Goal: Task Accomplishment & Management: Use online tool/utility

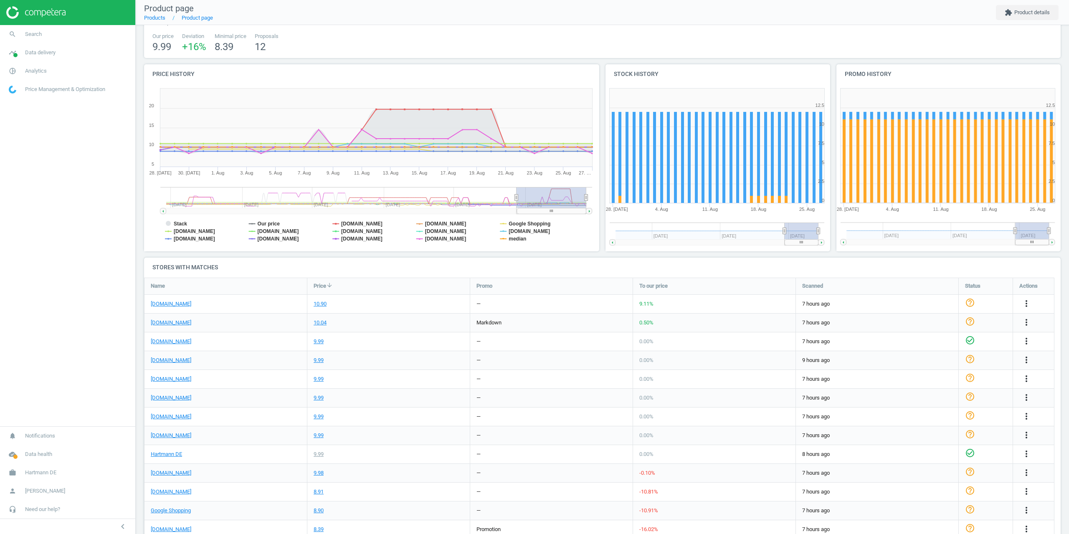
scroll to position [84, 0]
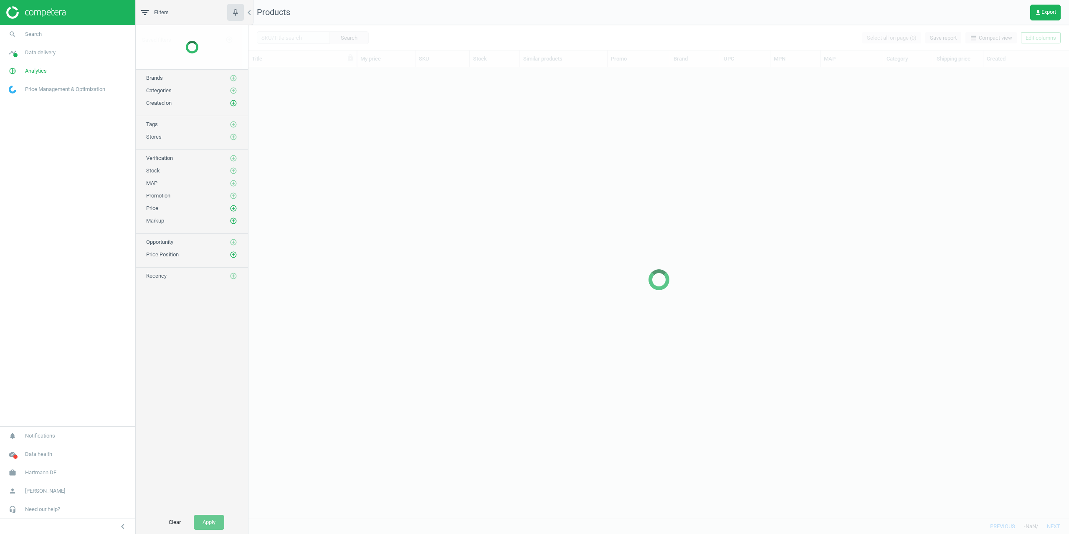
scroll to position [438, 814]
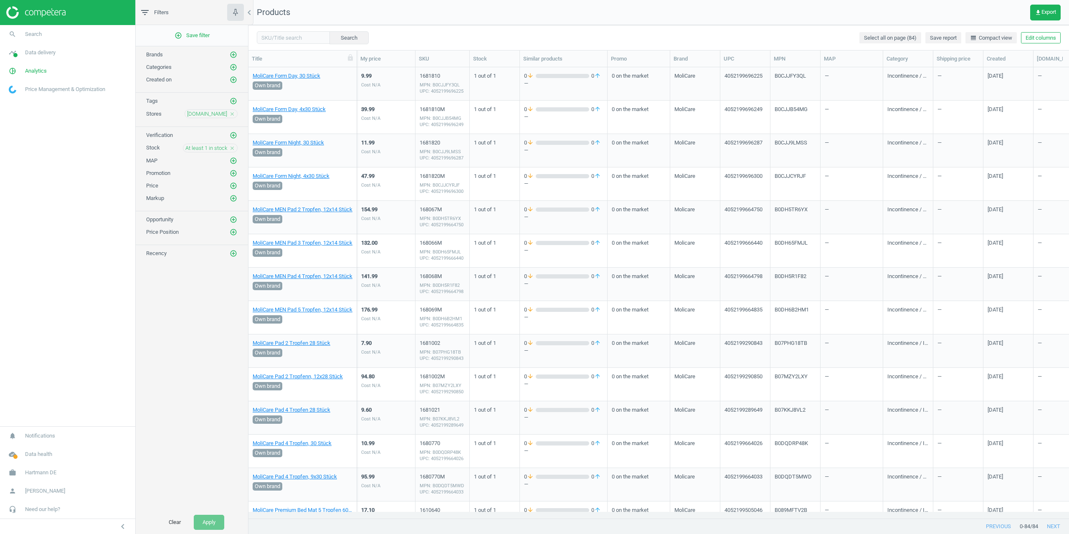
click at [209, 116] on span "[DOMAIN_NAME]" at bounding box center [207, 114] width 40 height 8
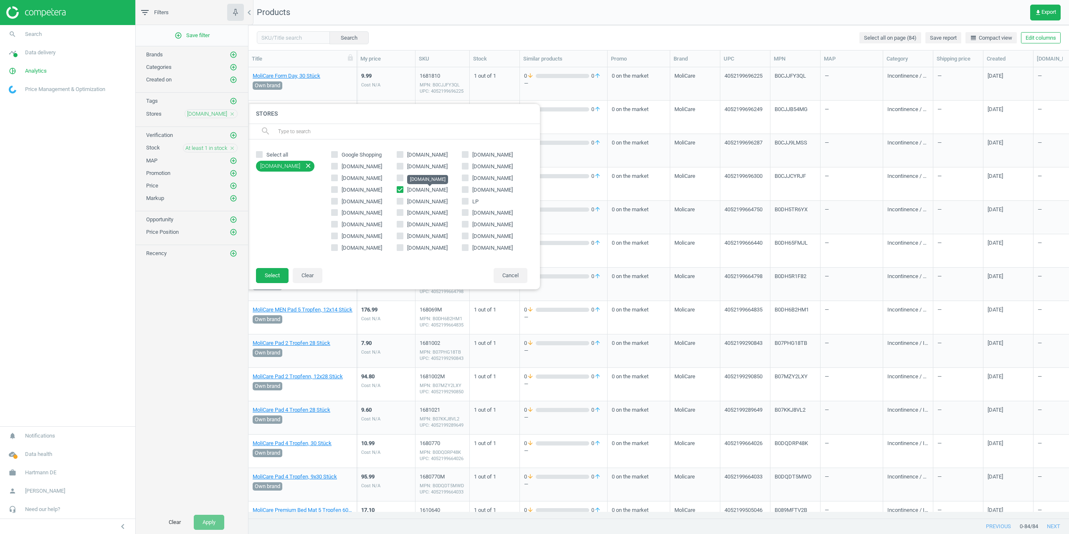
click at [418, 189] on span "[DOMAIN_NAME]" at bounding box center [427, 190] width 40 height 6
click at [402, 189] on input "[DOMAIN_NAME]" at bounding box center [399, 189] width 5 height 5
checkbox input "false"
click at [344, 200] on span "[DOMAIN_NAME]" at bounding box center [362, 202] width 44 height 8
click at [337, 200] on input "[DOMAIN_NAME]" at bounding box center [334, 200] width 5 height 5
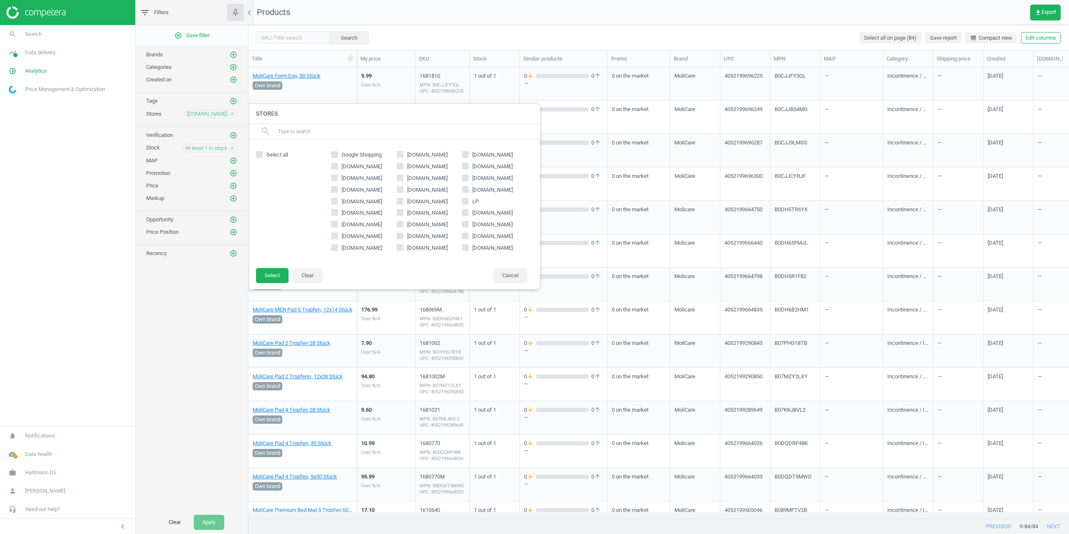
checkbox input "true"
click at [273, 273] on button "Select" at bounding box center [272, 275] width 33 height 15
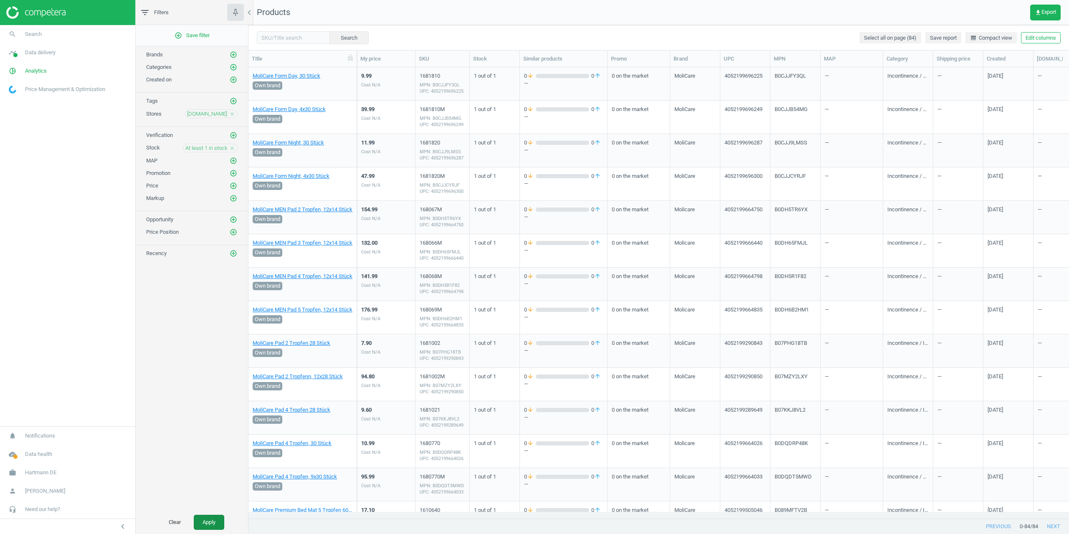
click at [216, 521] on button "Apply" at bounding box center [209, 522] width 30 height 15
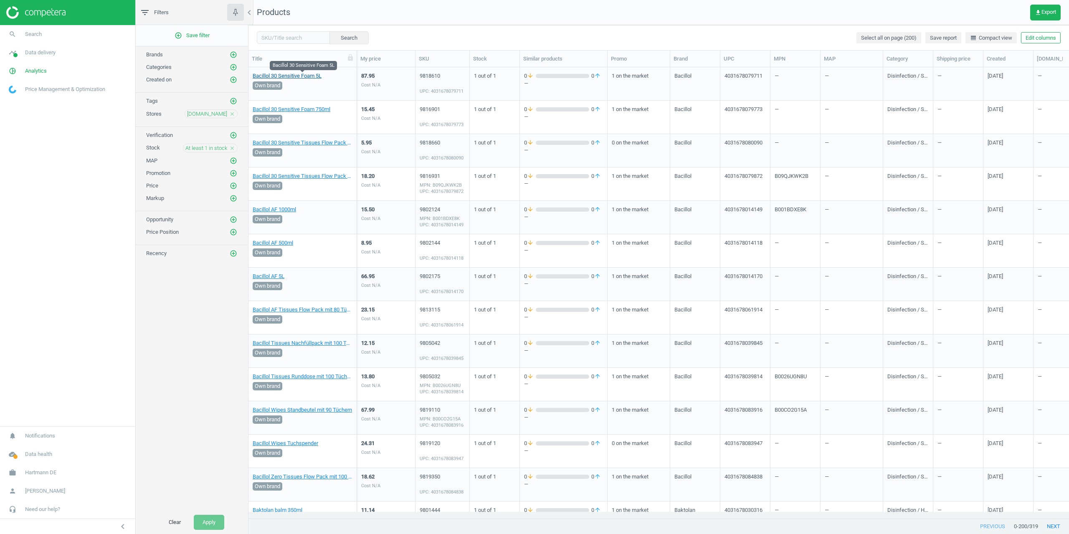
click at [289, 76] on link "Bacillol 30 Sensitive Foam 5L" at bounding box center [287, 76] width 69 height 8
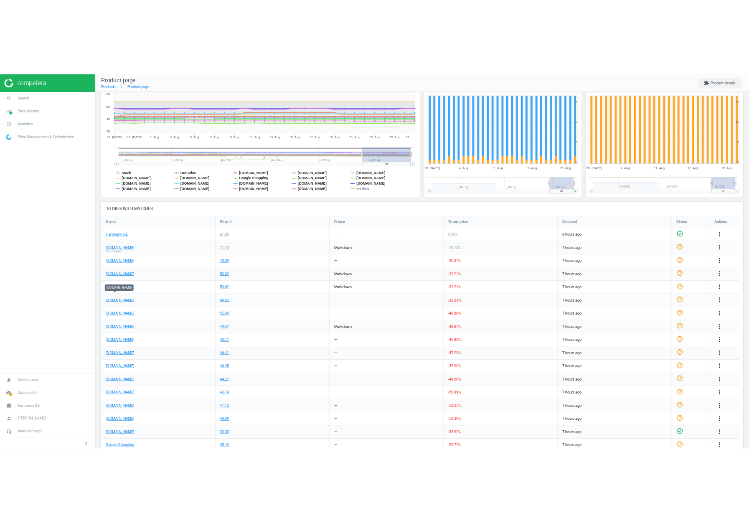
scroll to position [257, 603]
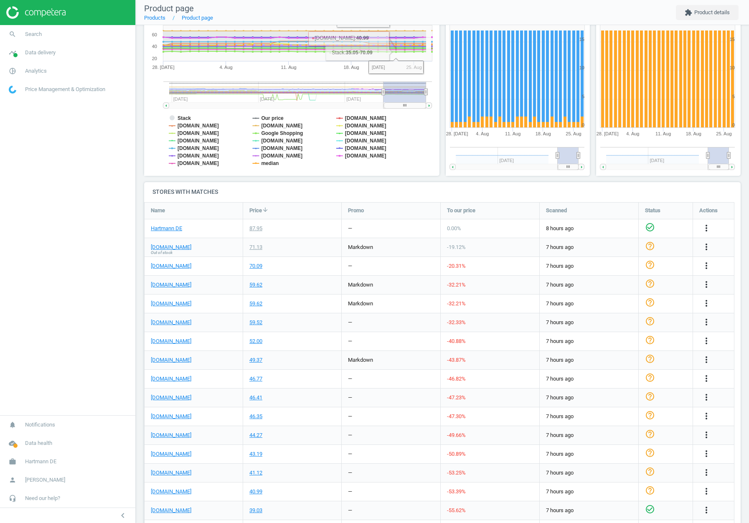
click at [242, 306] on div "[DOMAIN_NAME]" at bounding box center [193, 303] width 98 height 18
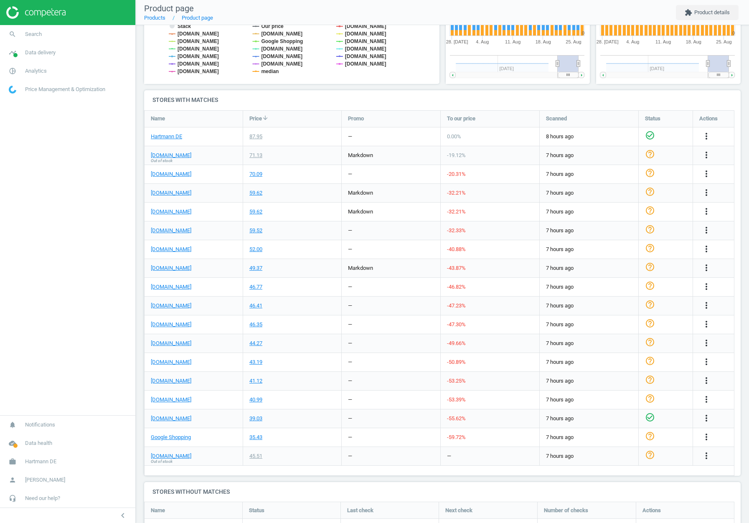
scroll to position [251, 0]
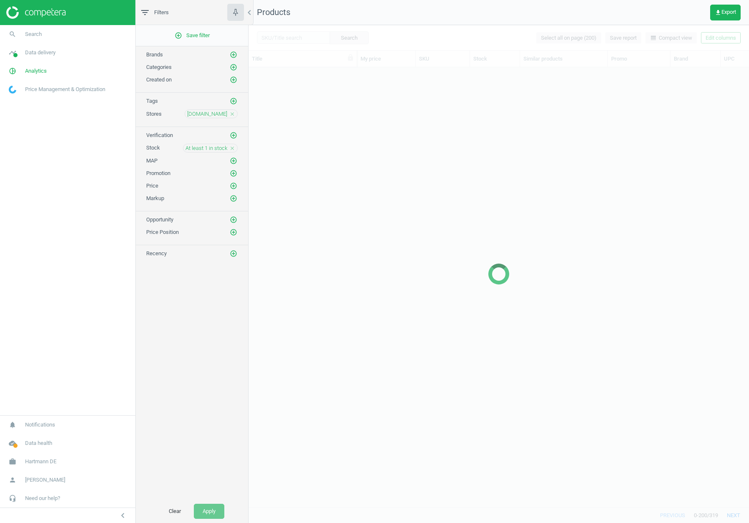
scroll to position [427, 494]
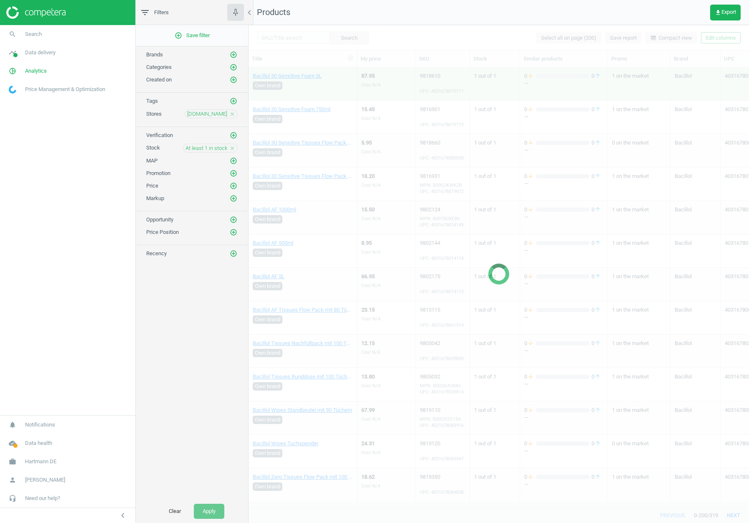
click at [211, 118] on div "add_circle_outline Save filter Brands add_circle_outline Categories add_circle_…" at bounding box center [192, 262] width 112 height 474
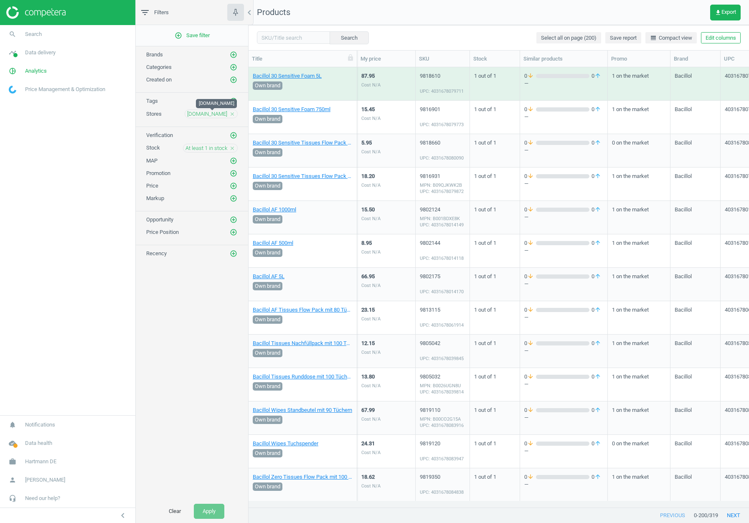
click at [210, 115] on span "[DOMAIN_NAME]" at bounding box center [207, 114] width 40 height 8
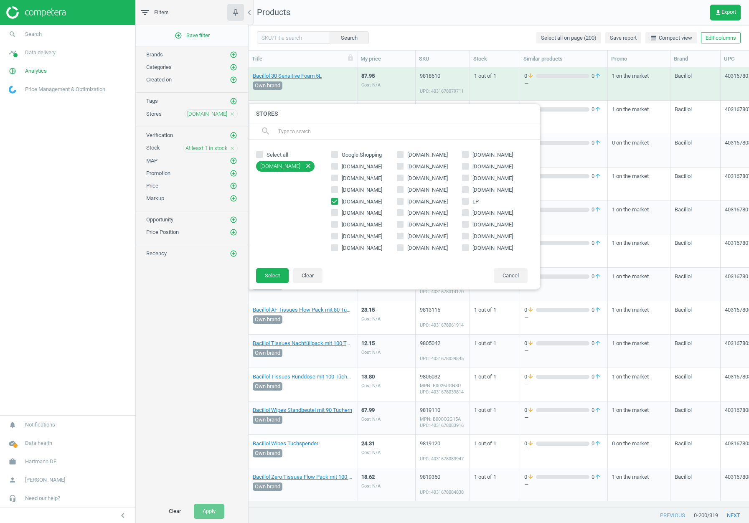
click at [342, 200] on span "[DOMAIN_NAME]" at bounding box center [362, 202] width 44 height 8
click at [337, 200] on input "[DOMAIN_NAME]" at bounding box center [334, 200] width 5 height 5
checkbox input "false"
click at [411, 202] on span "[DOMAIN_NAME]" at bounding box center [427, 201] width 40 height 6
click at [402, 202] on input "[DOMAIN_NAME]" at bounding box center [399, 200] width 5 height 5
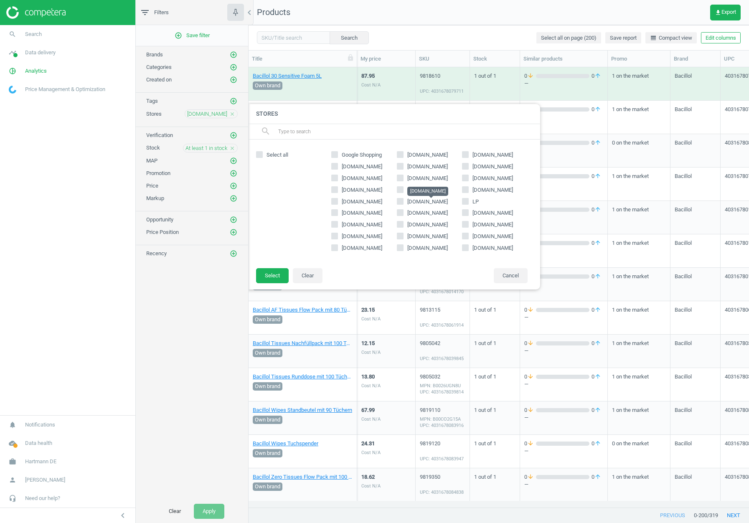
checkbox input "true"
click at [275, 274] on button "Select" at bounding box center [272, 275] width 33 height 15
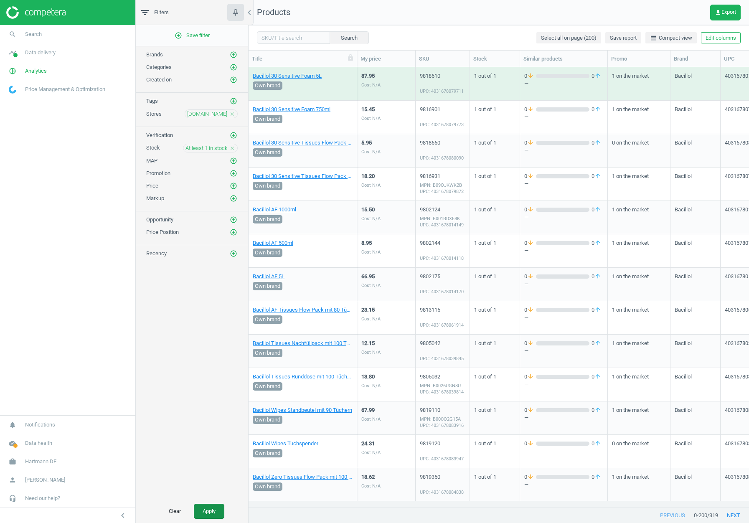
click at [213, 511] on button "Apply" at bounding box center [209, 511] width 30 height 15
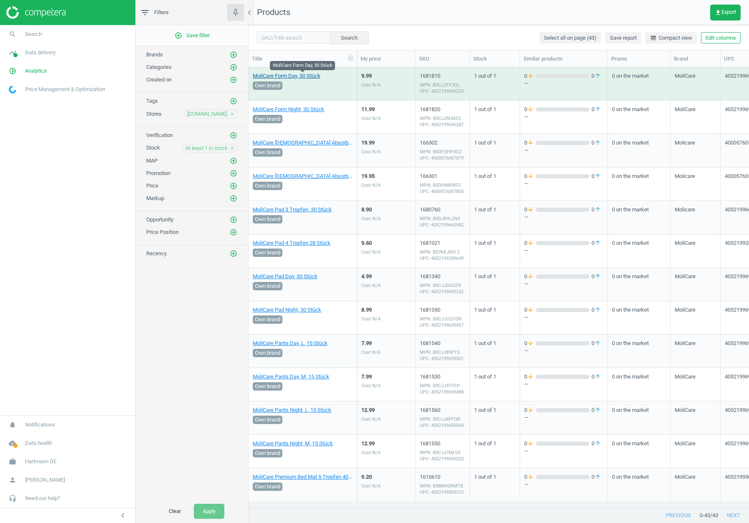
click at [298, 75] on link "MoliCare Form Day, 30 Stück" at bounding box center [287, 76] width 68 height 8
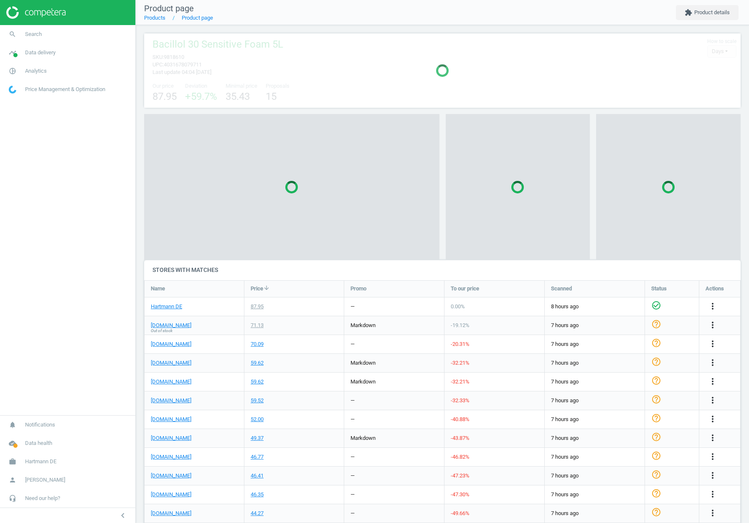
scroll to position [257, 603]
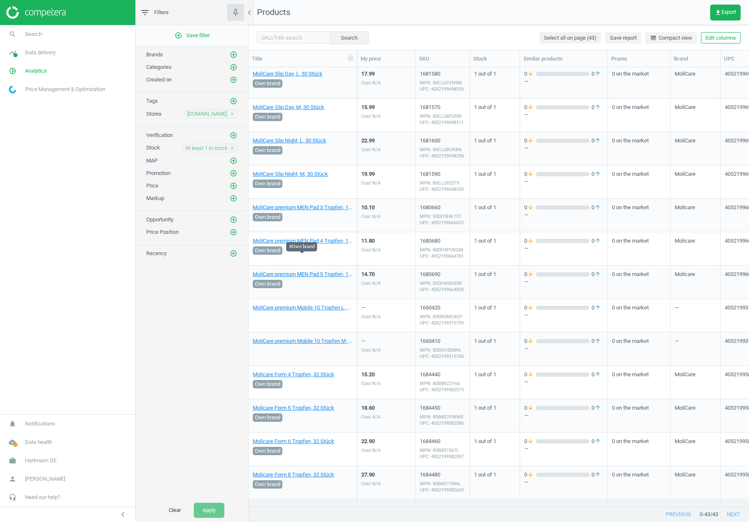
scroll to position [1004, 0]
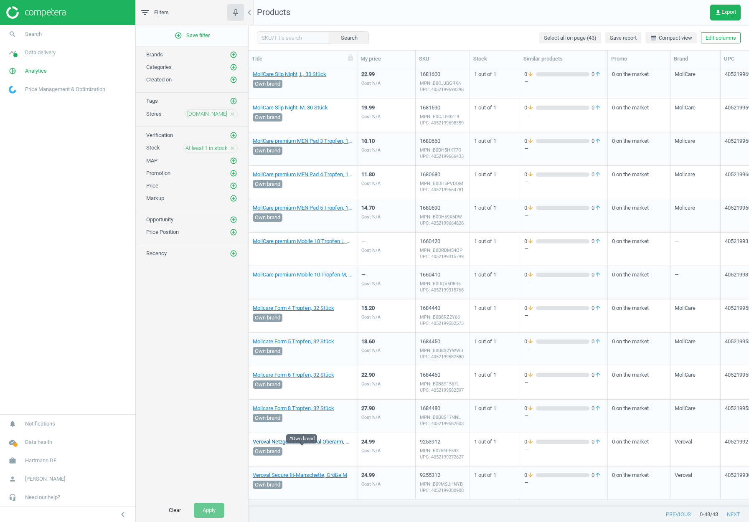
click at [298, 439] on link "Veroval Netzgerät für Veroval Oberarm, Duo Control sowie compact + Oberarm Blut…" at bounding box center [303, 442] width 100 height 8
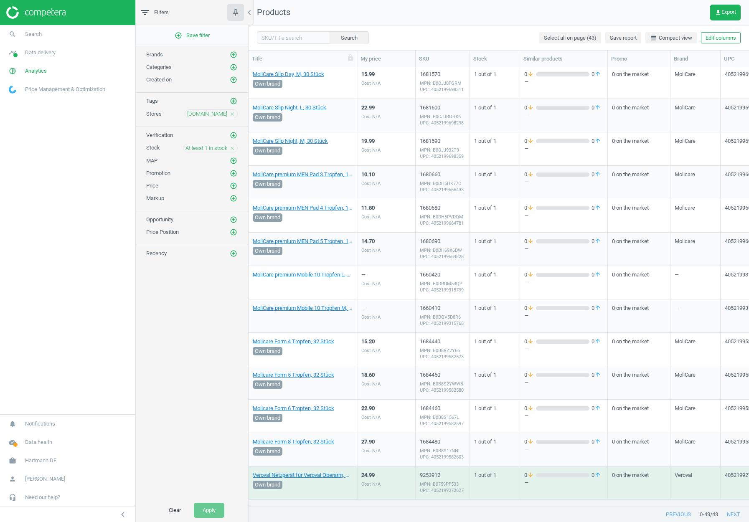
scroll to position [1004, 0]
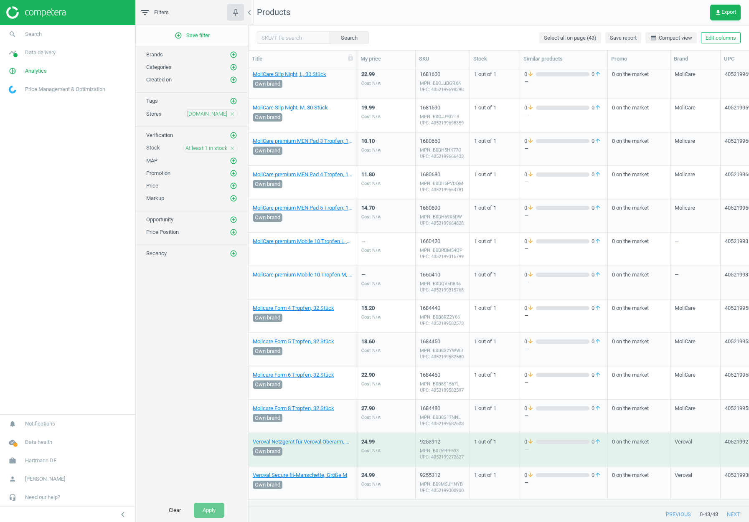
drag, startPoint x: 360, startPoint y: 198, endPoint x: 329, endPoint y: 363, distance: 167.7
click at [316, 442] on link "Veroval Netzgerät für Veroval Oberarm, Duo Control sowie compact + Oberarm Blut…" at bounding box center [303, 442] width 100 height 8
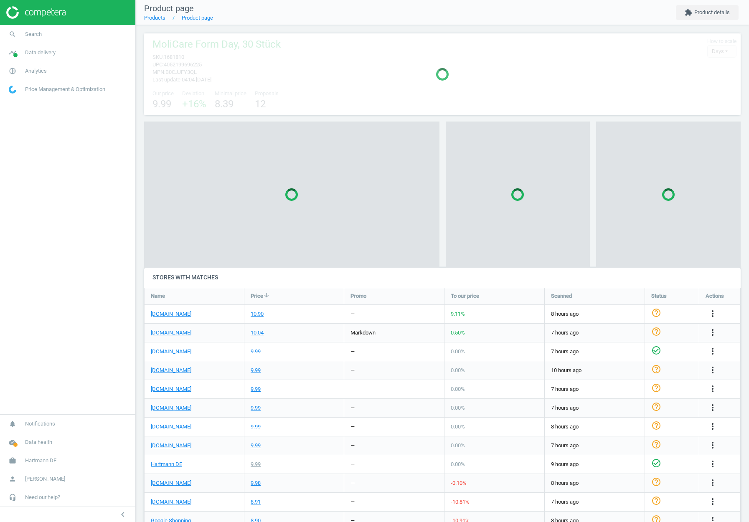
scroll to position [4, 4]
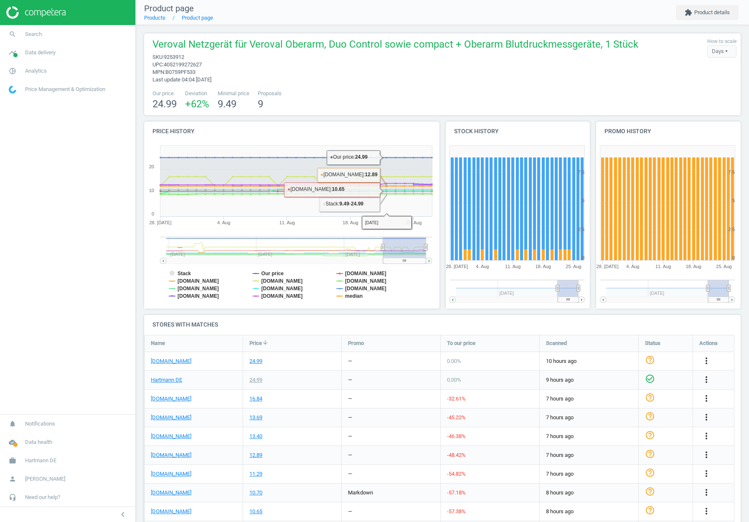
click at [243, 384] on div "Hartmann DE" at bounding box center [193, 380] width 99 height 19
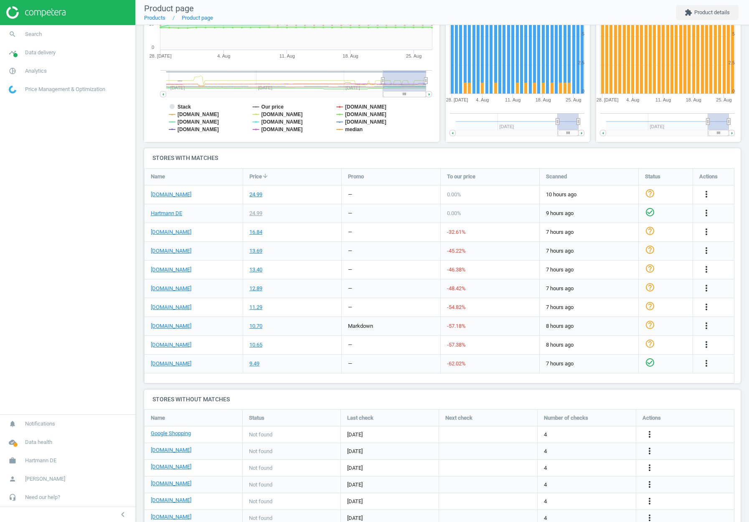
scroll to position [167, 0]
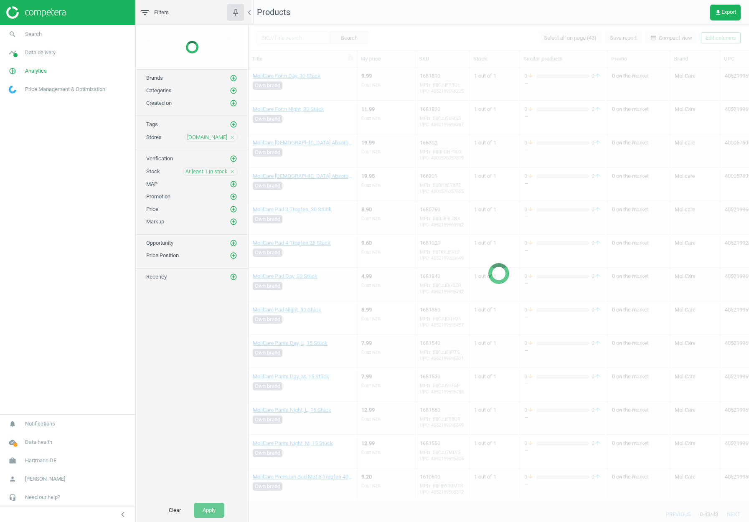
scroll to position [970, 0]
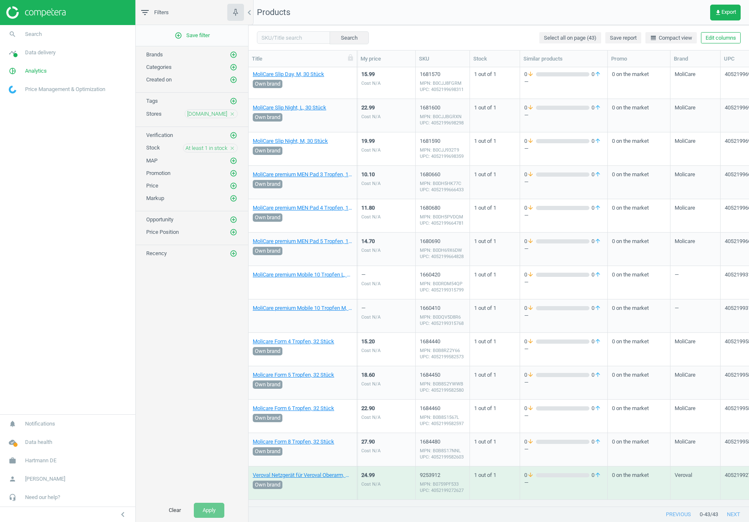
click at [210, 116] on span "[DOMAIN_NAME]" at bounding box center [207, 114] width 40 height 8
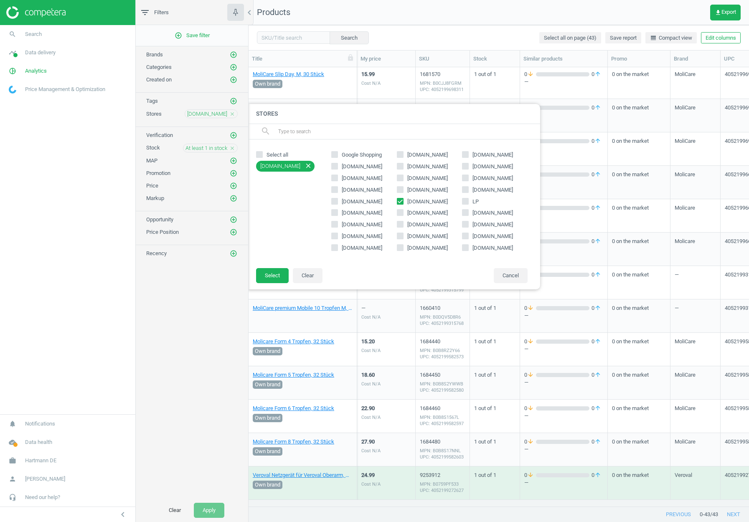
click at [402, 201] on input "[DOMAIN_NAME]" at bounding box center [399, 200] width 5 height 5
checkbox input "false"
click at [346, 213] on span "[DOMAIN_NAME]" at bounding box center [362, 213] width 44 height 8
click at [337, 213] on input "[DOMAIN_NAME]" at bounding box center [334, 212] width 5 height 5
checkbox input "true"
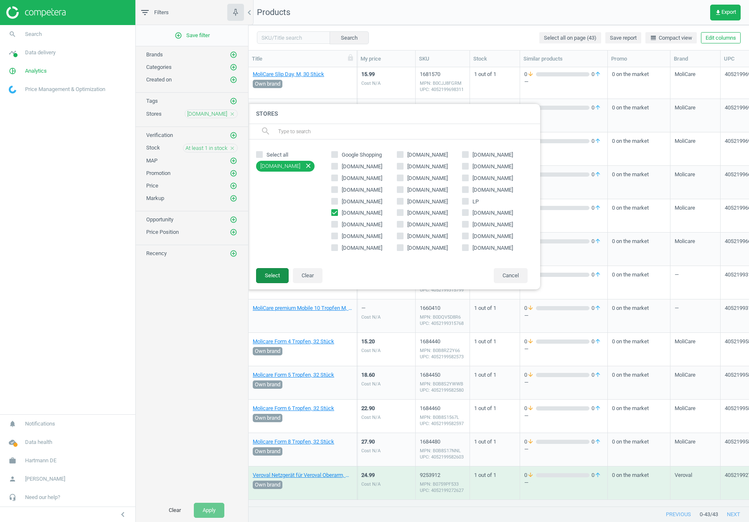
click at [272, 269] on button "Select" at bounding box center [272, 275] width 33 height 15
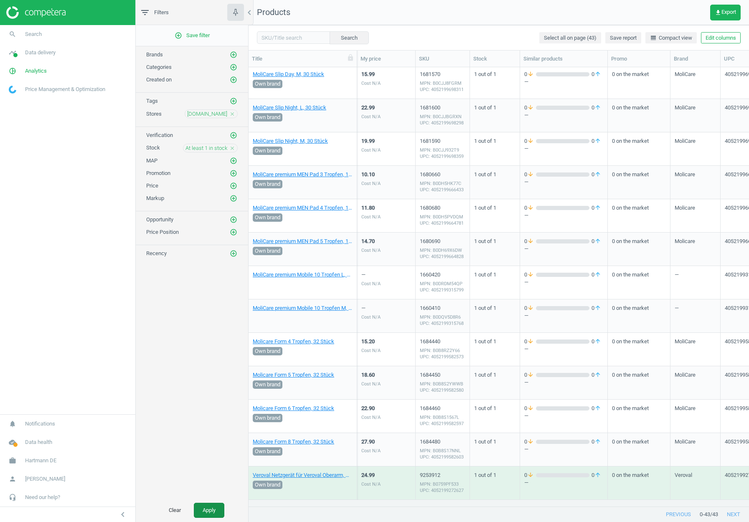
click at [203, 514] on button "Apply" at bounding box center [209, 510] width 30 height 15
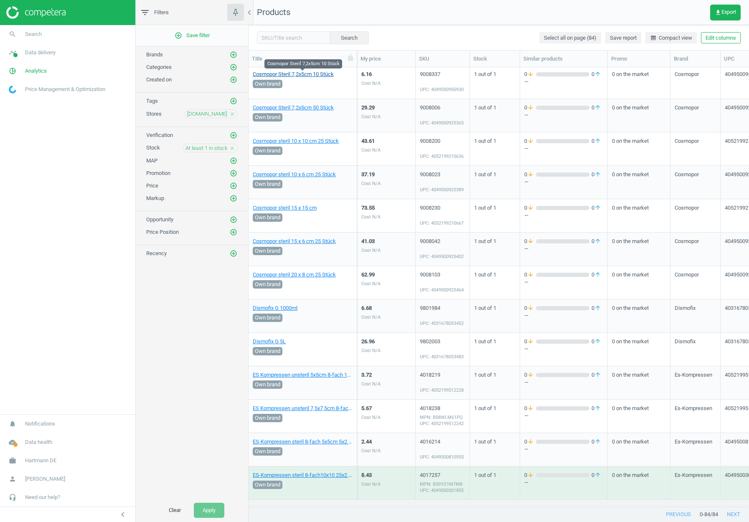
click at [312, 75] on link "Cosmopor Steril 7,2x5cm 10 Stück" at bounding box center [293, 75] width 81 height 8
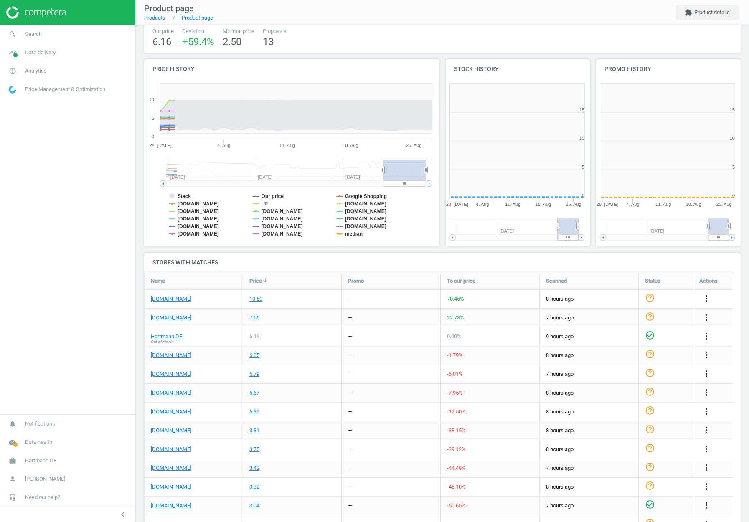
scroll to position [4, 4]
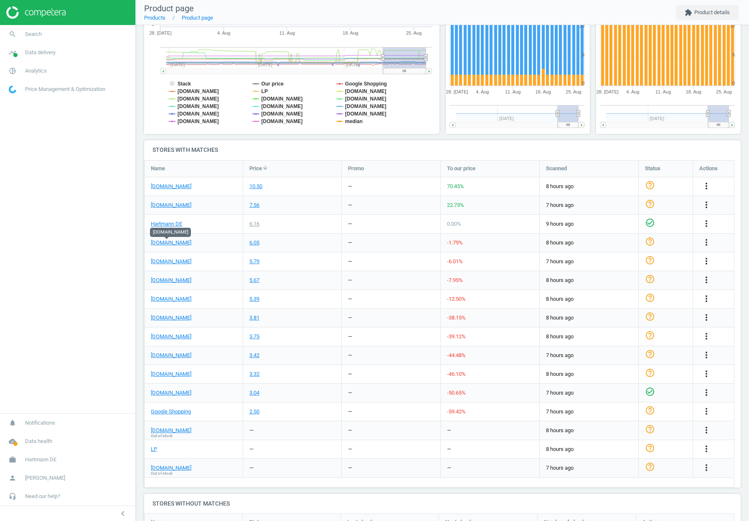
click at [228, 251] on div "[DOMAIN_NAME]" at bounding box center [193, 243] width 98 height 18
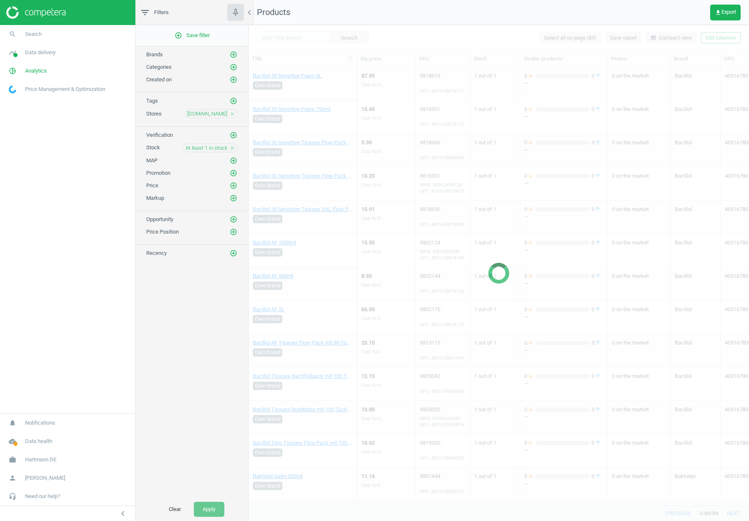
scroll to position [570, 0]
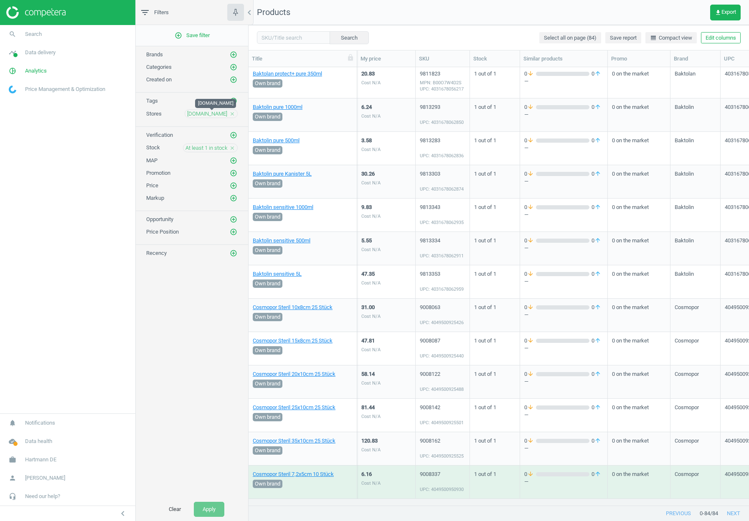
click at [212, 111] on span "[DOMAIN_NAME]" at bounding box center [207, 114] width 40 height 8
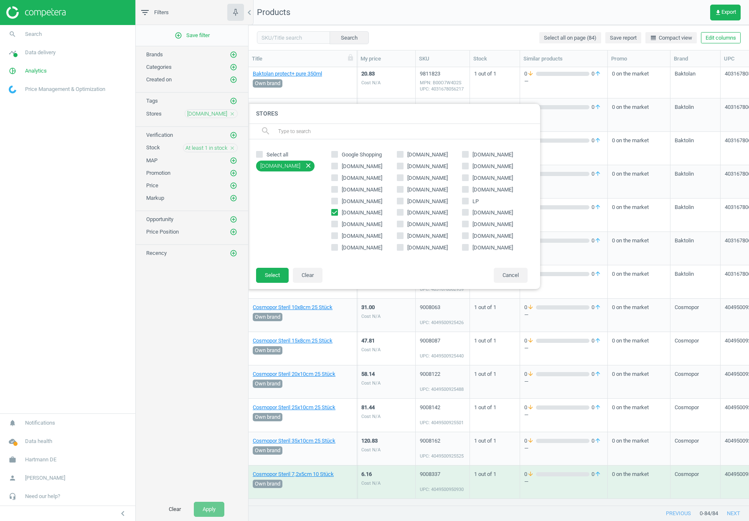
click at [337, 215] on icon at bounding box center [334, 212] width 7 height 7
click at [337, 215] on input "[DOMAIN_NAME]" at bounding box center [334, 212] width 5 height 5
checkbox input "false"
click at [400, 217] on span at bounding box center [400, 214] width 7 height 6
click at [400, 215] on input "[DOMAIN_NAME]" at bounding box center [399, 212] width 5 height 5
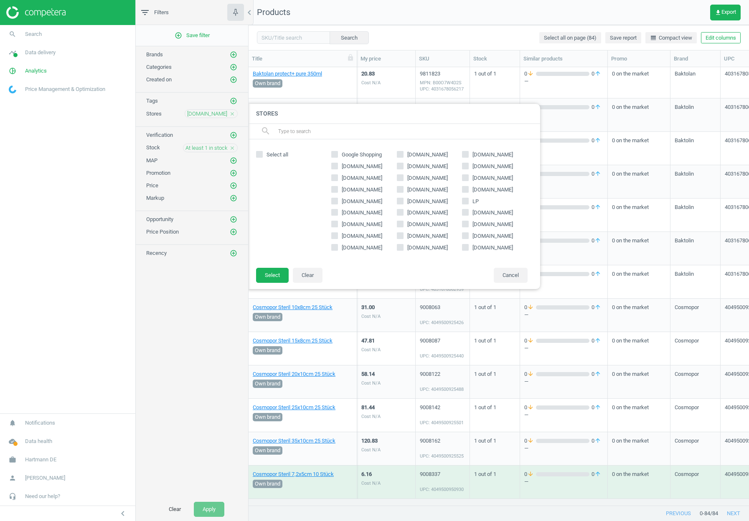
checkbox input "true"
click at [278, 269] on button "Select" at bounding box center [272, 275] width 33 height 15
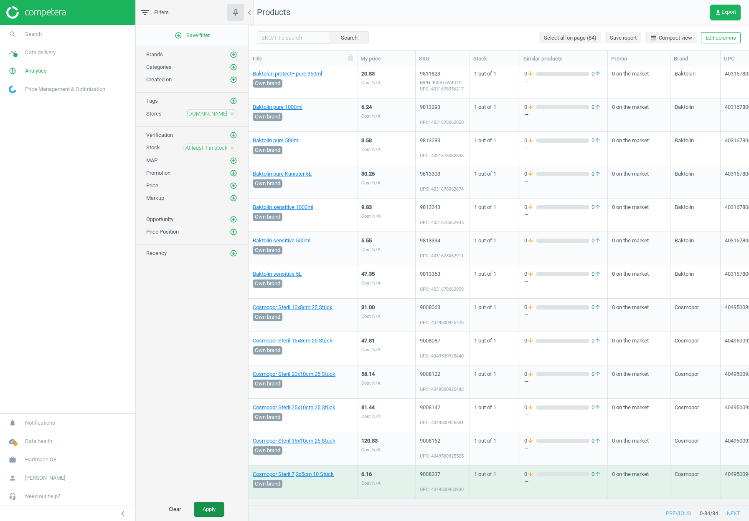
click at [207, 503] on button "Apply" at bounding box center [209, 509] width 30 height 15
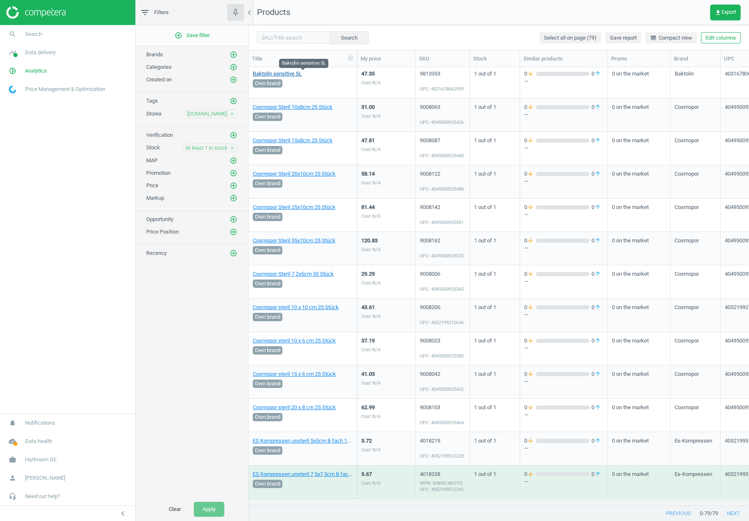
click at [292, 73] on link "Baktolin sensitive 5L" at bounding box center [277, 74] width 49 height 8
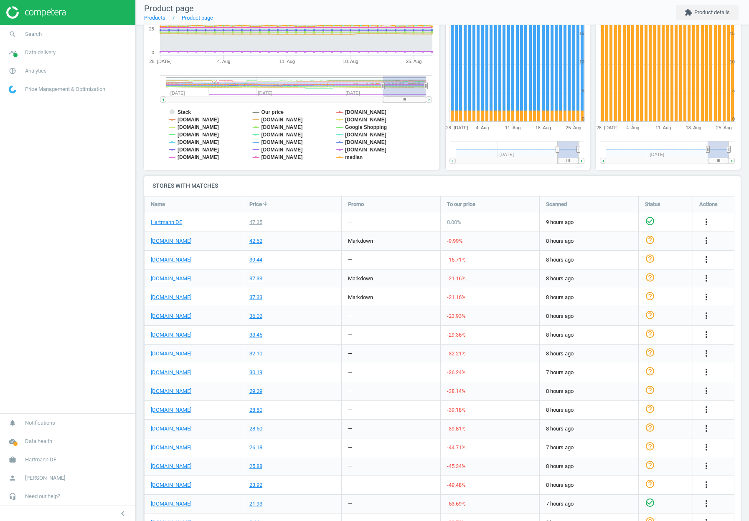
scroll to position [167, 0]
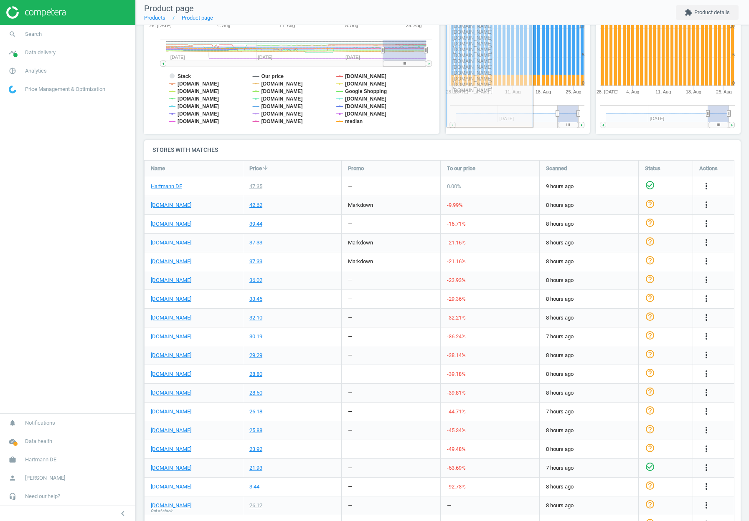
click at [230, 275] on div "[DOMAIN_NAME]" at bounding box center [193, 280] width 98 height 18
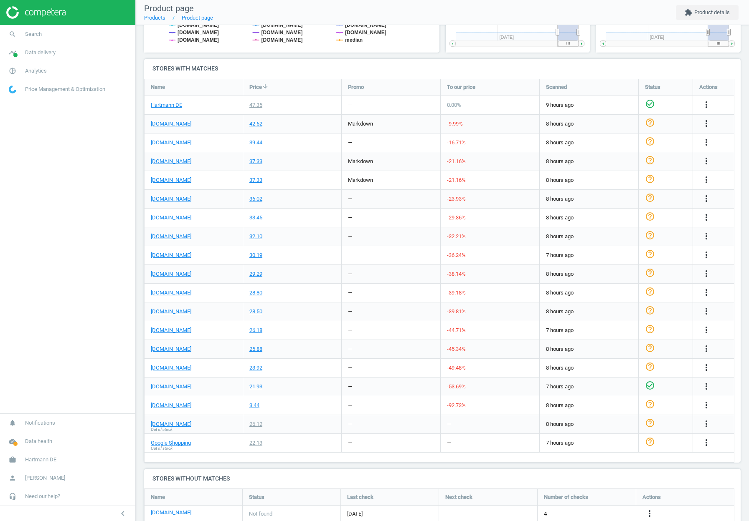
scroll to position [251, 0]
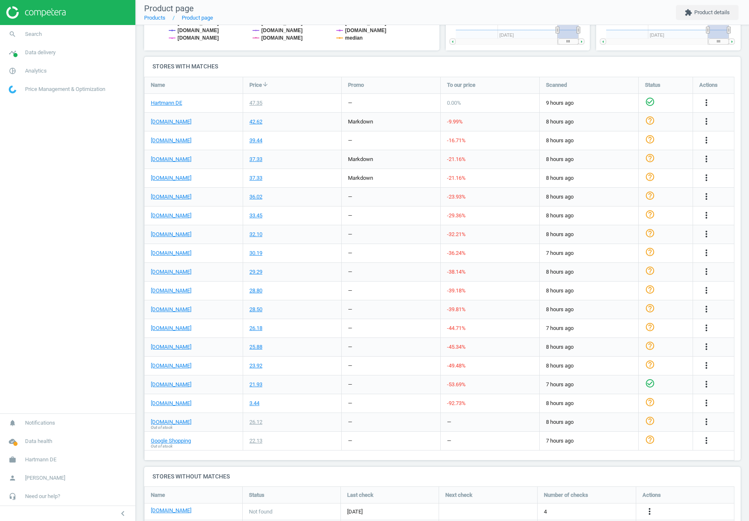
click at [223, 297] on div "[DOMAIN_NAME]" at bounding box center [193, 291] width 98 height 18
click at [239, 245] on div "[DOMAIN_NAME]" at bounding box center [193, 253] width 98 height 18
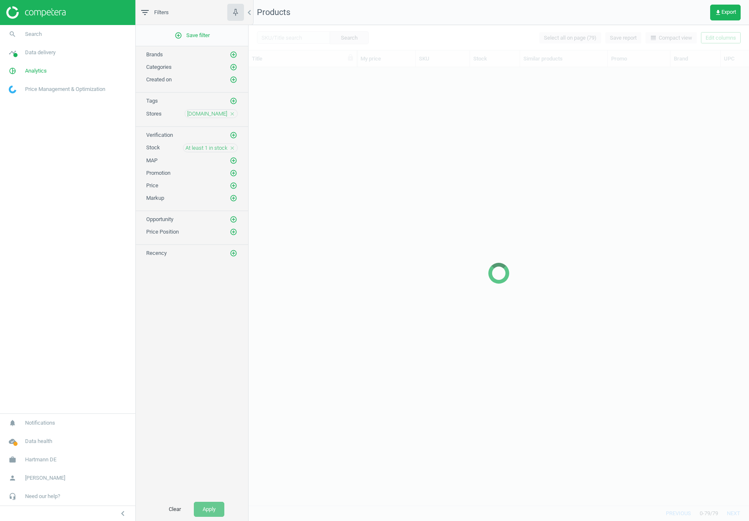
scroll to position [169, 0]
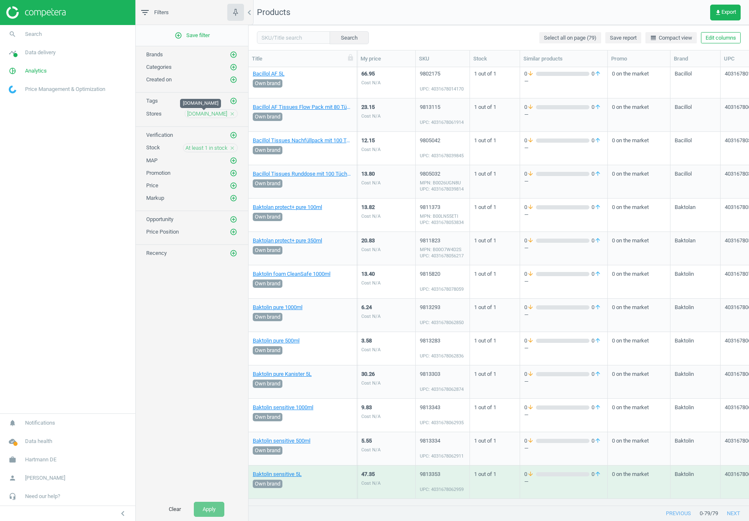
click at [200, 111] on span "[DOMAIN_NAME]" at bounding box center [207, 114] width 40 height 8
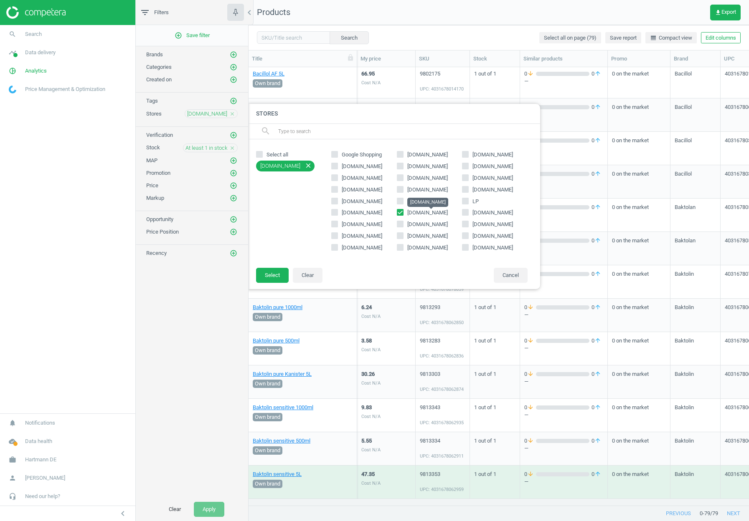
click at [414, 211] on span "[DOMAIN_NAME]" at bounding box center [427, 213] width 40 height 6
click at [402, 211] on input "[DOMAIN_NAME]" at bounding box center [399, 212] width 5 height 5
checkbox input "false"
click at [417, 226] on span "[DOMAIN_NAME]" at bounding box center [427, 225] width 44 height 8
click at [402, 226] on input "[DOMAIN_NAME]" at bounding box center [399, 224] width 5 height 5
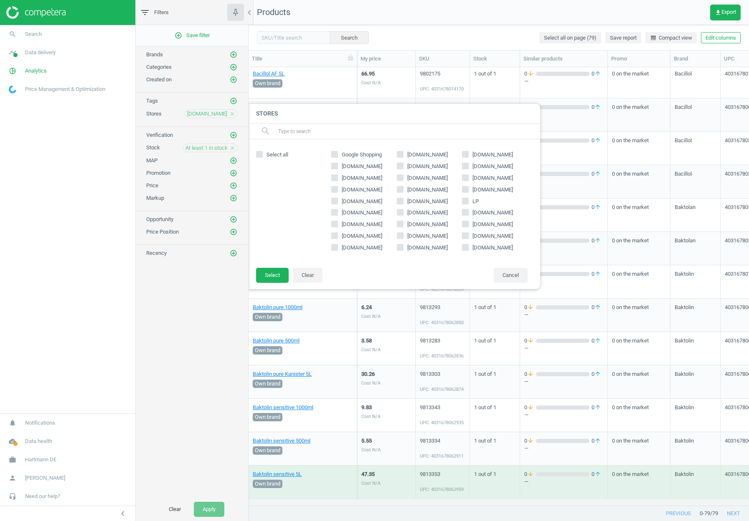
checkbox input "true"
click at [278, 277] on button "Select" at bounding box center [272, 275] width 33 height 15
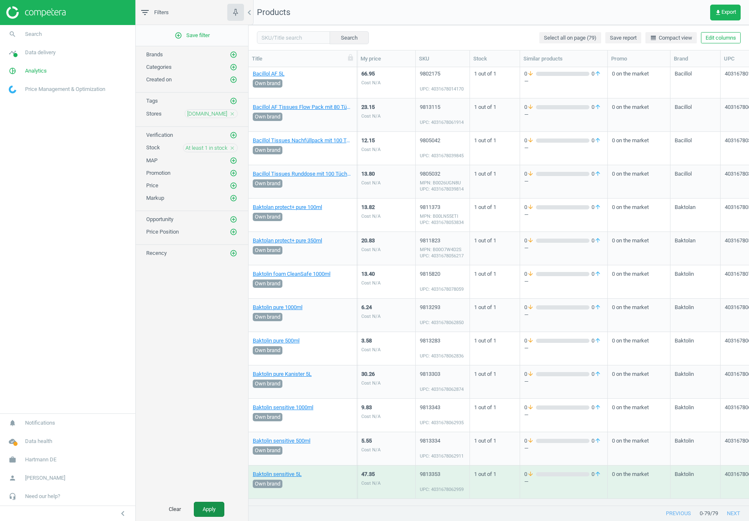
click at [218, 511] on button "Apply" at bounding box center [209, 509] width 30 height 15
click at [197, 319] on div "add_circle_outline Save filter Brands add_circle_outline Categories add_circle_…" at bounding box center [192, 261] width 112 height 473
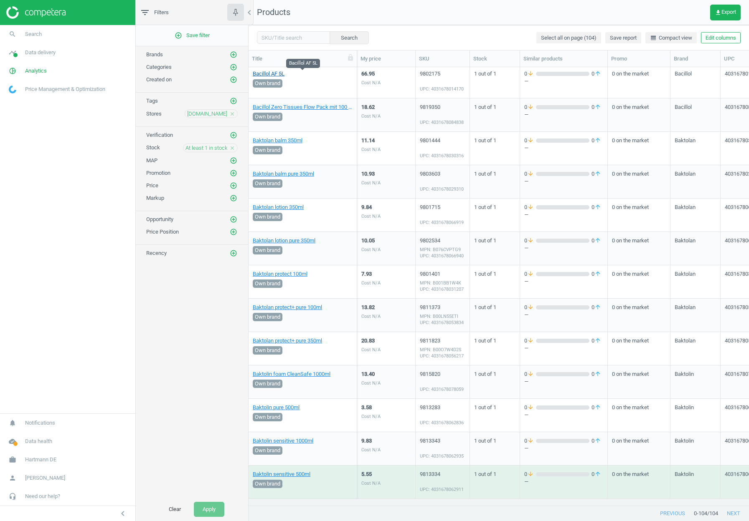
click at [266, 72] on link "Bacillol AF 5L" at bounding box center [269, 74] width 32 height 8
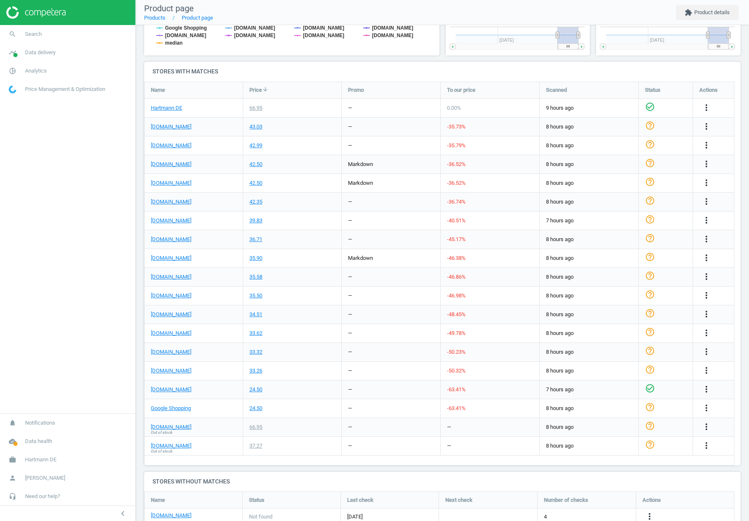
scroll to position [251, 0]
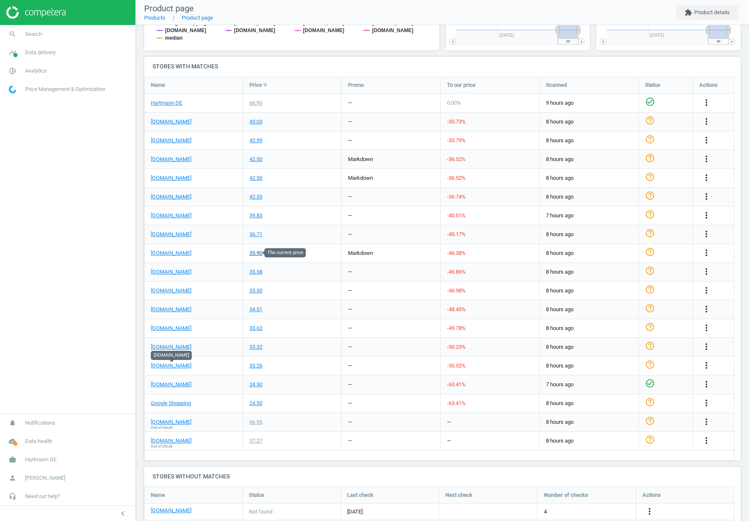
click at [251, 254] on div "35.90" at bounding box center [255, 254] width 13 height 8
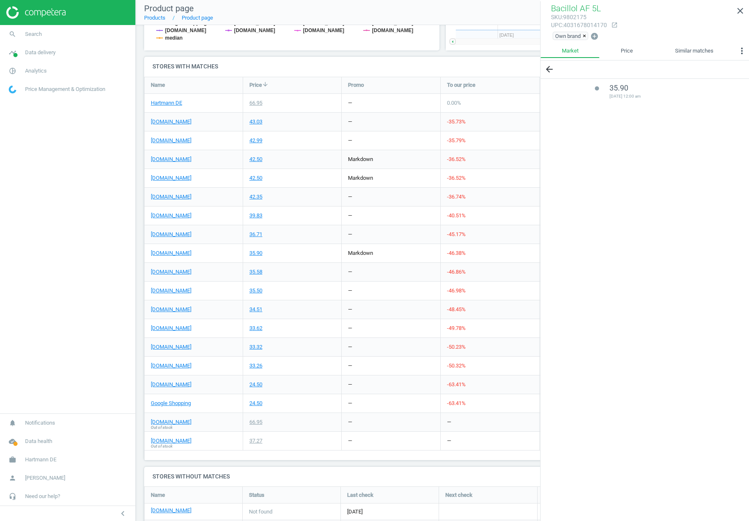
click at [238, 256] on div "[DOMAIN_NAME]" at bounding box center [193, 253] width 98 height 18
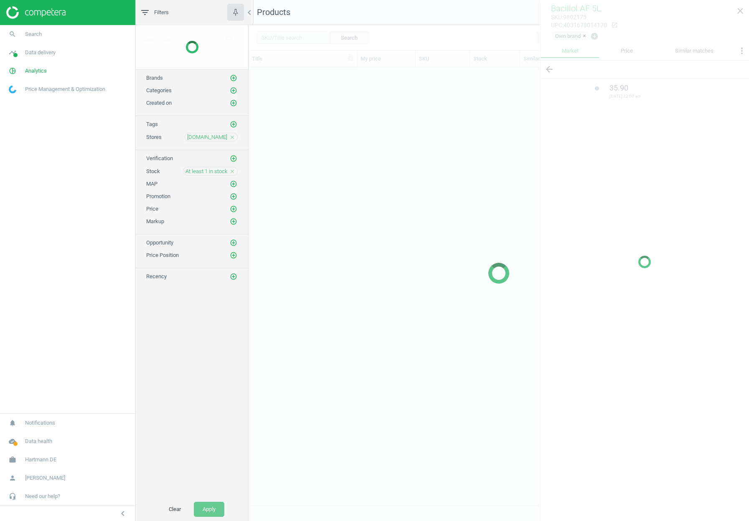
scroll to position [426, 494]
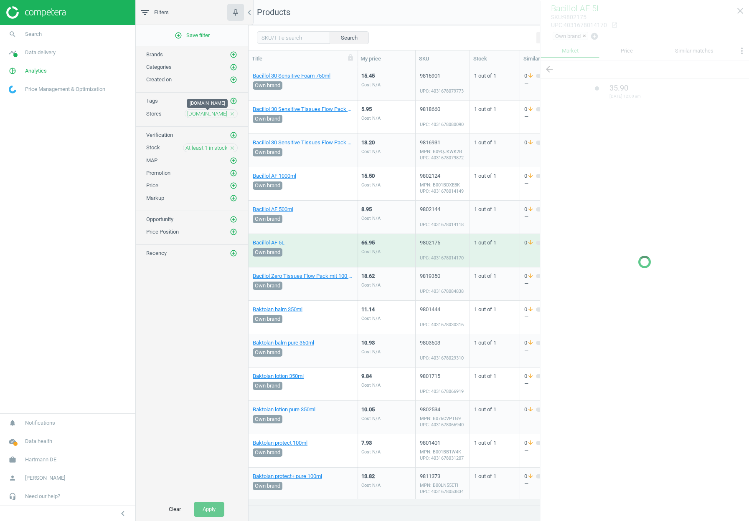
click at [204, 113] on span "[DOMAIN_NAME]" at bounding box center [207, 114] width 40 height 8
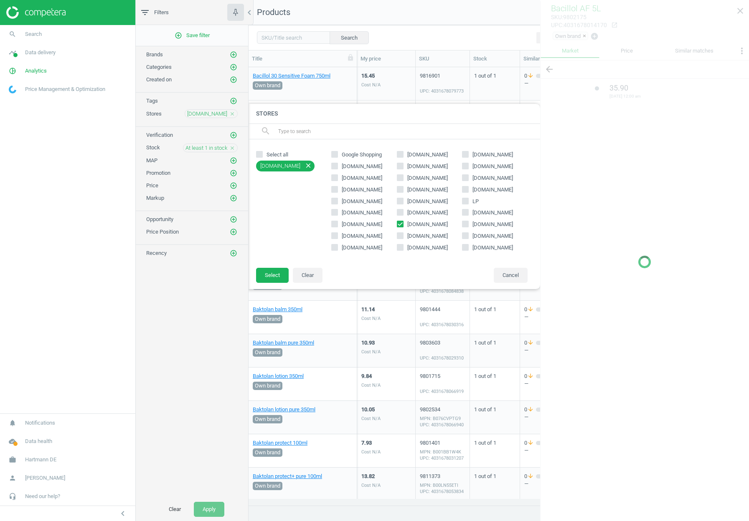
click at [416, 223] on span "[DOMAIN_NAME]" at bounding box center [427, 225] width 44 height 8
click at [402, 223] on input "[DOMAIN_NAME]" at bounding box center [399, 224] width 5 height 5
checkbox input "false"
click at [489, 227] on span "[DOMAIN_NAME]" at bounding box center [493, 225] width 44 height 8
click at [468, 227] on input "[DOMAIN_NAME]" at bounding box center [465, 224] width 5 height 5
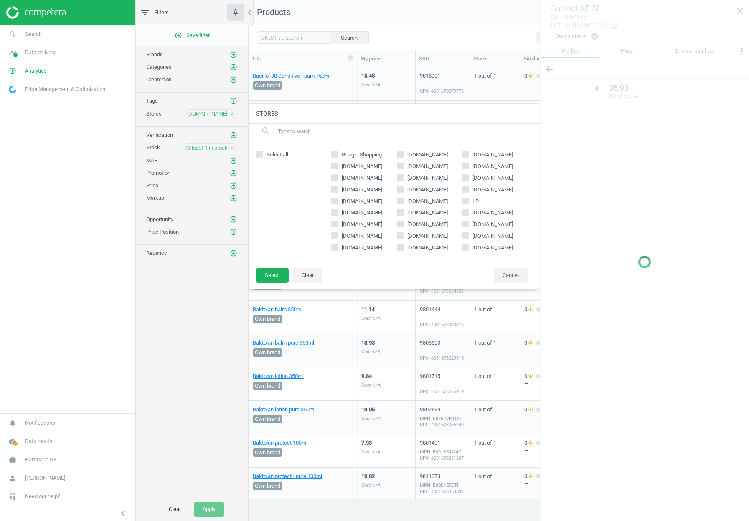
checkbox input "true"
click at [278, 275] on button "Select" at bounding box center [272, 275] width 33 height 15
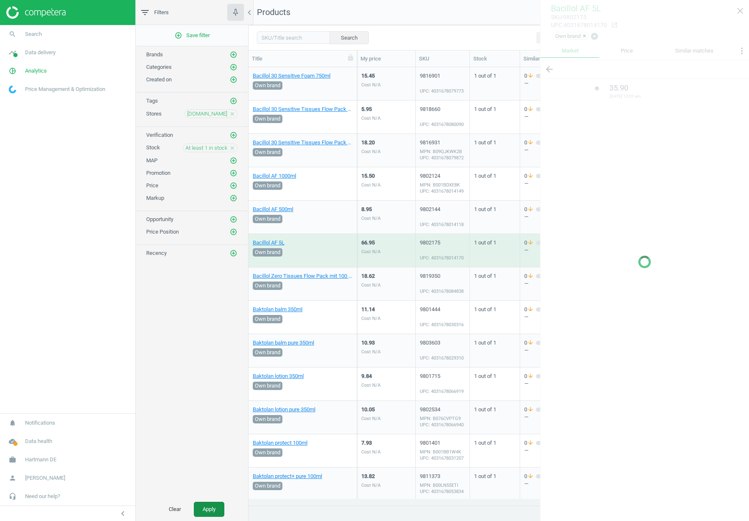
click at [205, 510] on button "Apply" at bounding box center [209, 509] width 30 height 15
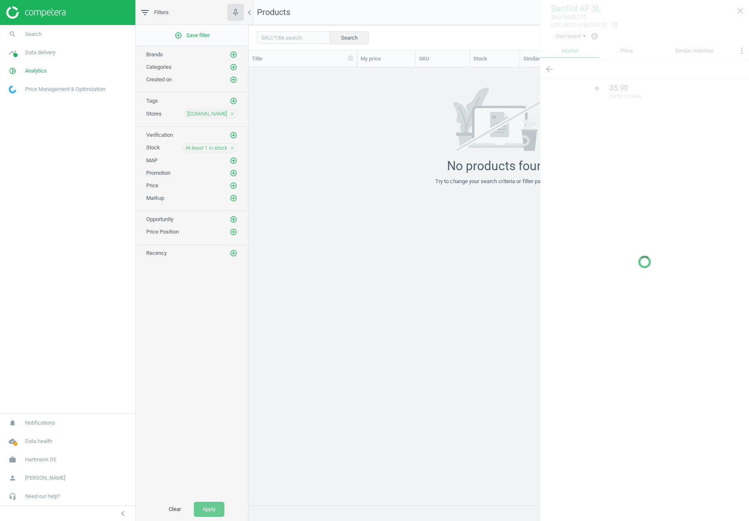
click at [738, 13] on div at bounding box center [644, 261] width 209 height 521
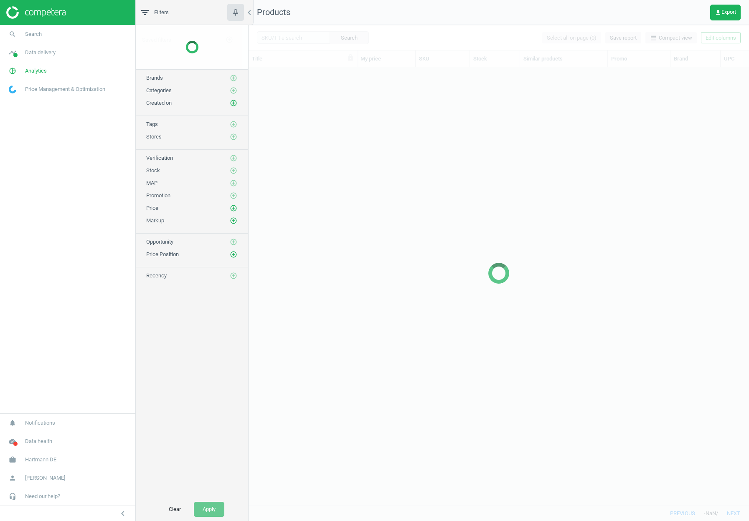
scroll to position [426, 494]
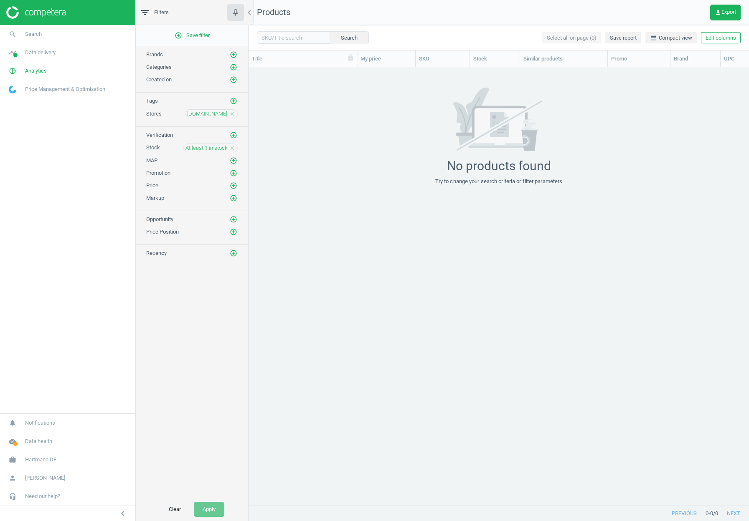
click at [234, 150] on icon "close" at bounding box center [232, 148] width 6 height 6
click at [214, 507] on button "Apply" at bounding box center [209, 509] width 30 height 15
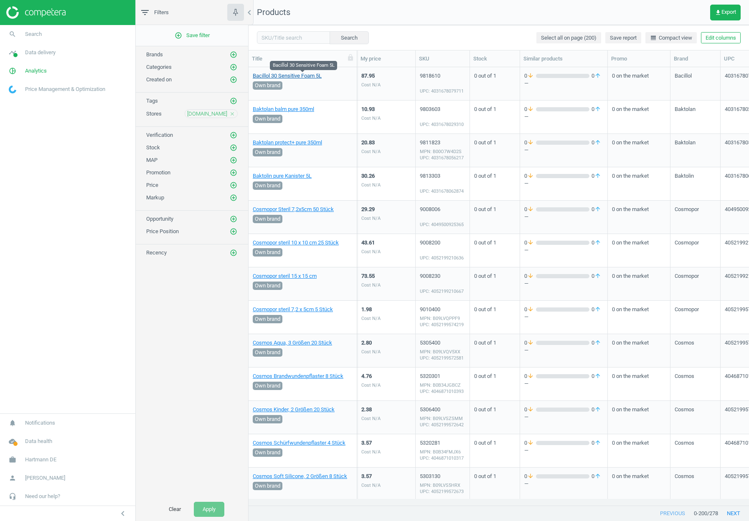
click at [289, 78] on link "Bacillol 30 Sensitive Foam 5L" at bounding box center [287, 76] width 69 height 8
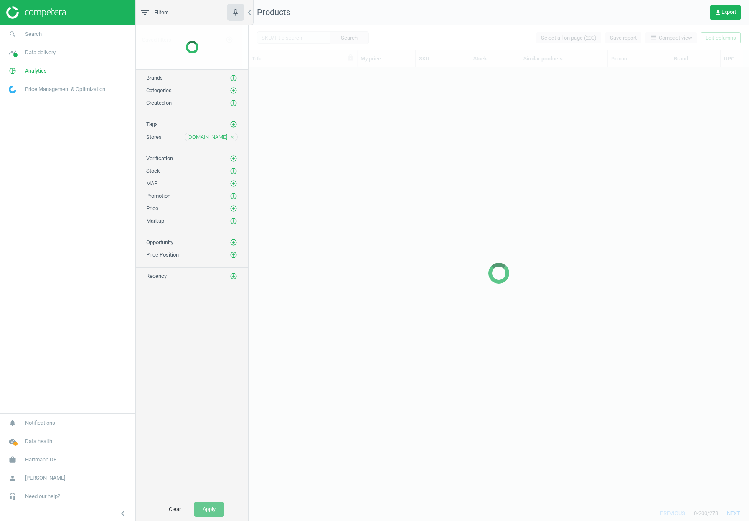
scroll to position [426, 494]
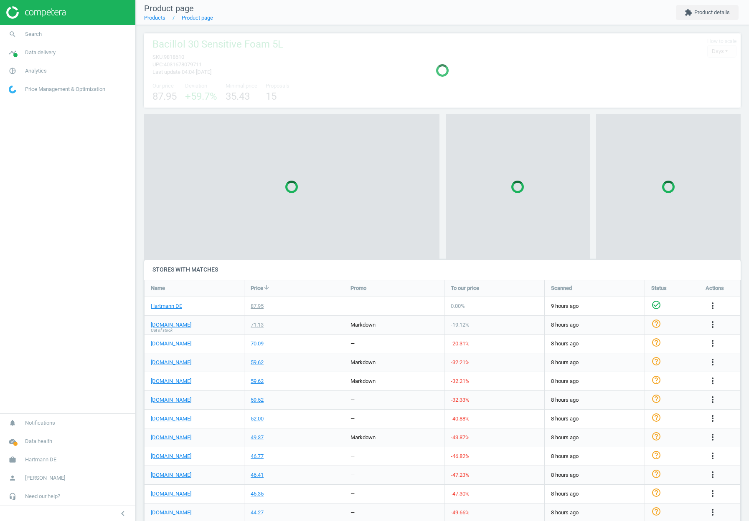
scroll to position [4, 4]
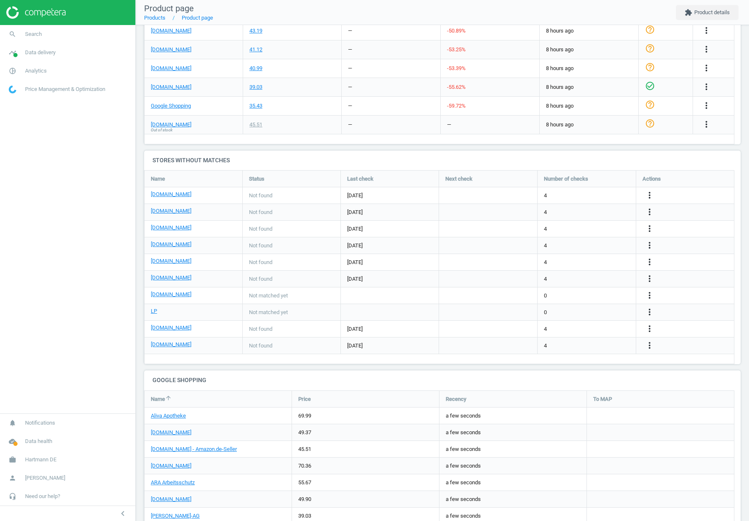
drag, startPoint x: 271, startPoint y: 261, endPoint x: 271, endPoint y: 255, distance: 5.4
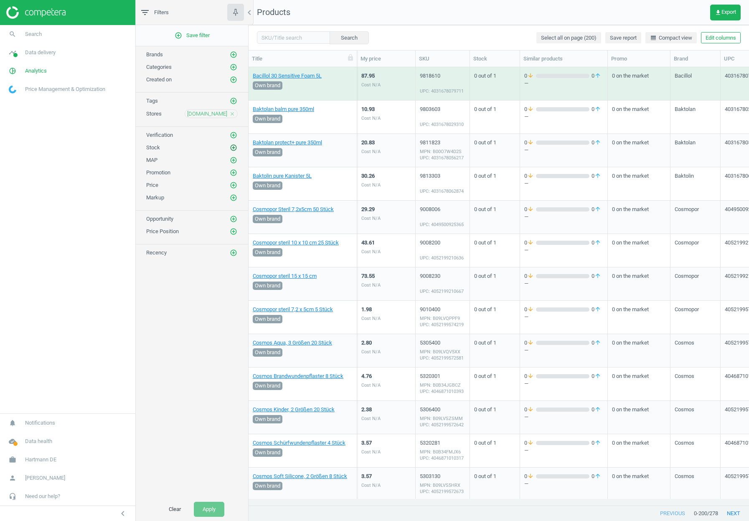
click at [235, 145] on icon "add_circle_outline" at bounding box center [234, 148] width 8 height 8
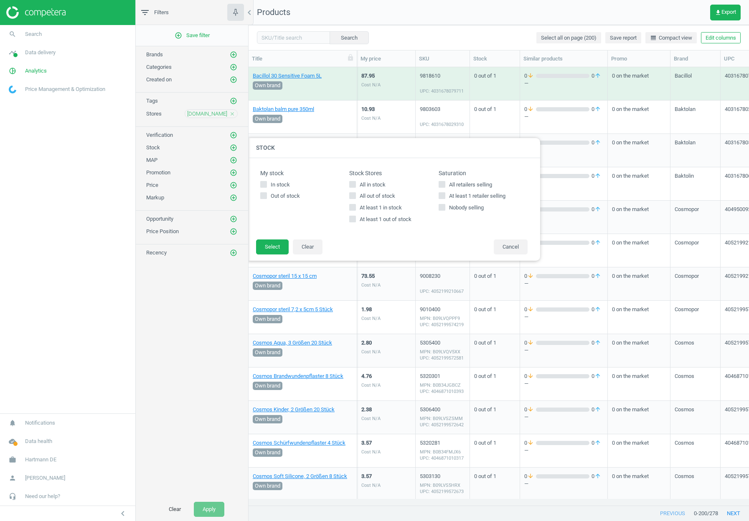
click at [350, 205] on input "At least 1 in stock" at bounding box center [352, 207] width 5 height 5
checkbox input "true"
click at [264, 250] on button "Select" at bounding box center [272, 247] width 33 height 15
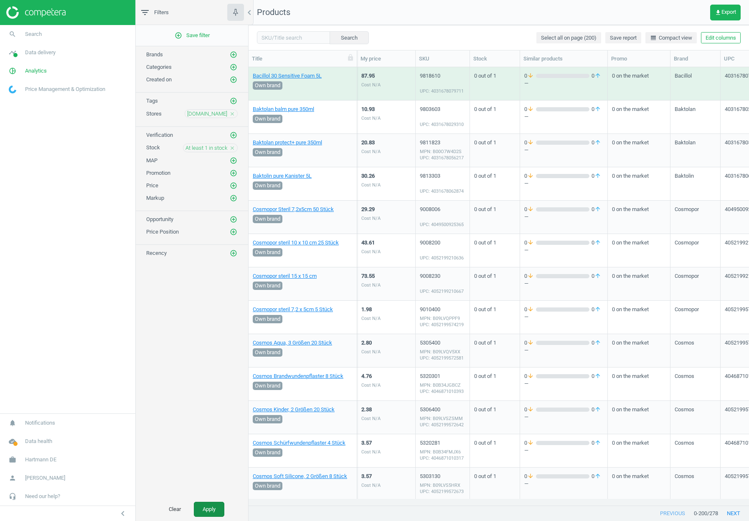
click at [203, 510] on button "Apply" at bounding box center [209, 509] width 30 height 15
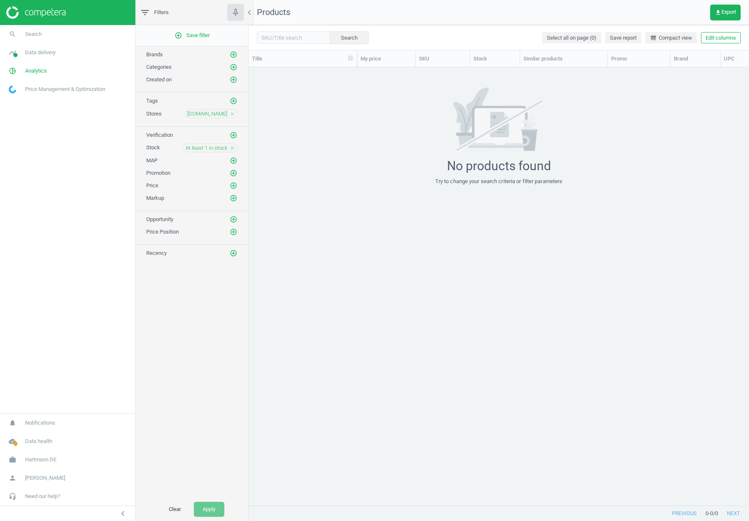
click at [233, 148] on icon "close" at bounding box center [232, 148] width 6 height 6
click at [211, 506] on button "Apply" at bounding box center [209, 509] width 30 height 15
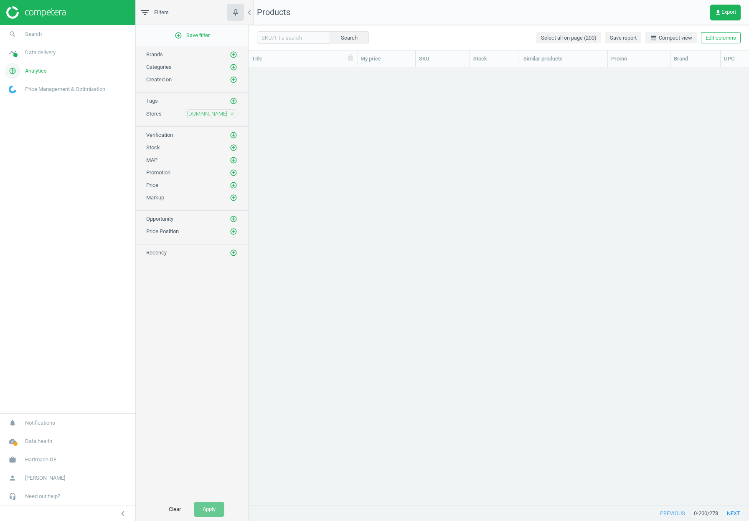
click at [40, 65] on link "pie_chart_outlined Analytics" at bounding box center [67, 71] width 135 height 18
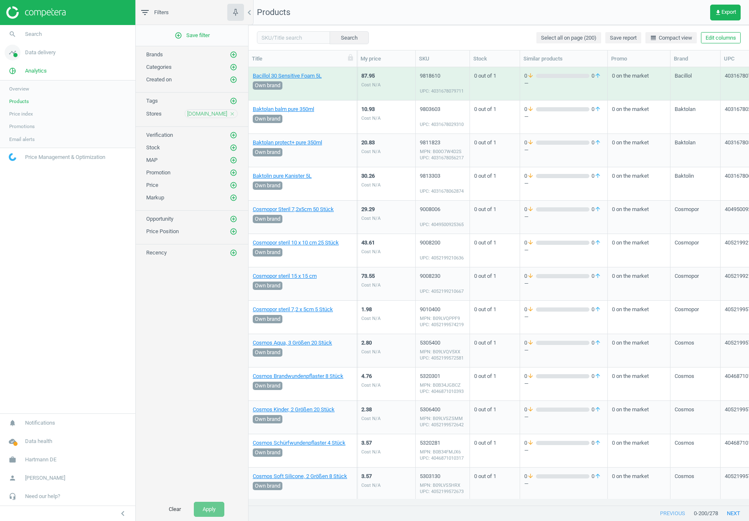
click at [38, 54] on span "Data delivery" at bounding box center [40, 53] width 30 height 8
click at [14, 124] on span "Stores" at bounding box center [16, 121] width 14 height 7
